Goal: Check status: Check status

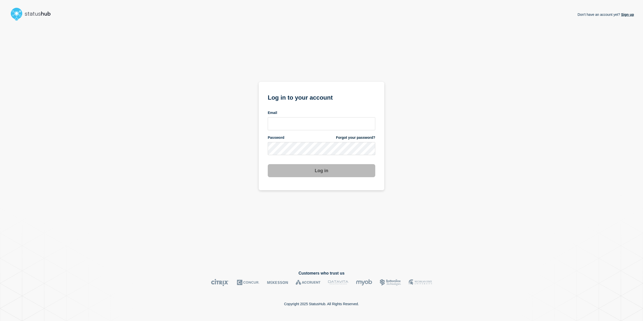
click at [308, 116] on div "Email" at bounding box center [322, 121] width 108 height 20
click at [305, 126] on input "email input" at bounding box center [322, 123] width 108 height 13
type input "caleb.stahr@conexon.us"
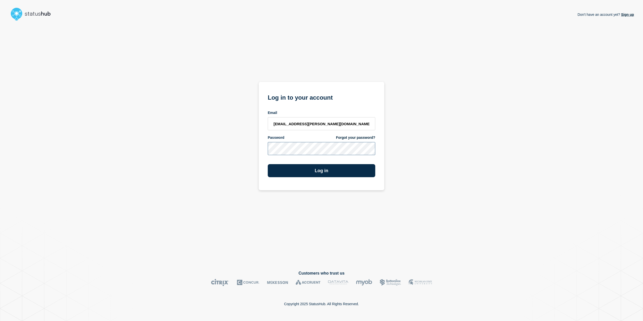
click at [268, 164] on button "Log in" at bounding box center [322, 170] width 108 height 13
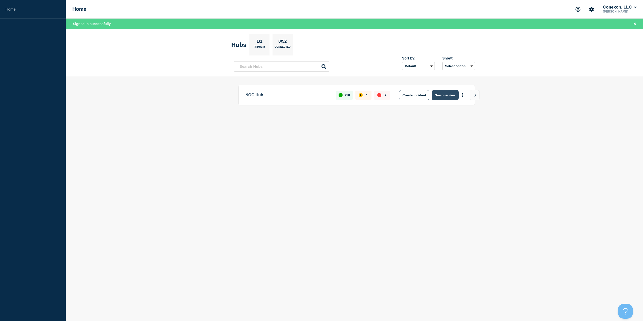
click at [443, 93] on button "See overview" at bounding box center [445, 95] width 27 height 10
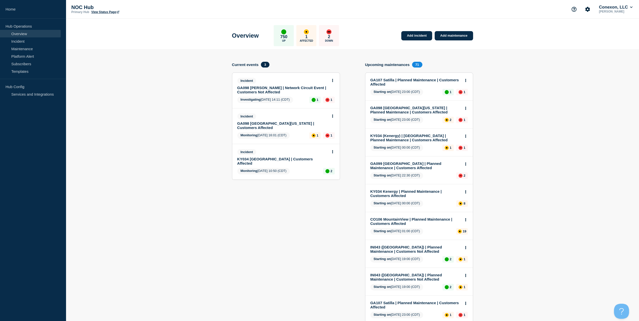
click at [268, 89] on link "GA098 [PERSON_NAME] | Network Circuit Event | Customers Not Affected" at bounding box center [282, 90] width 91 height 9
